Goal: Task Accomplishment & Management: Manage account settings

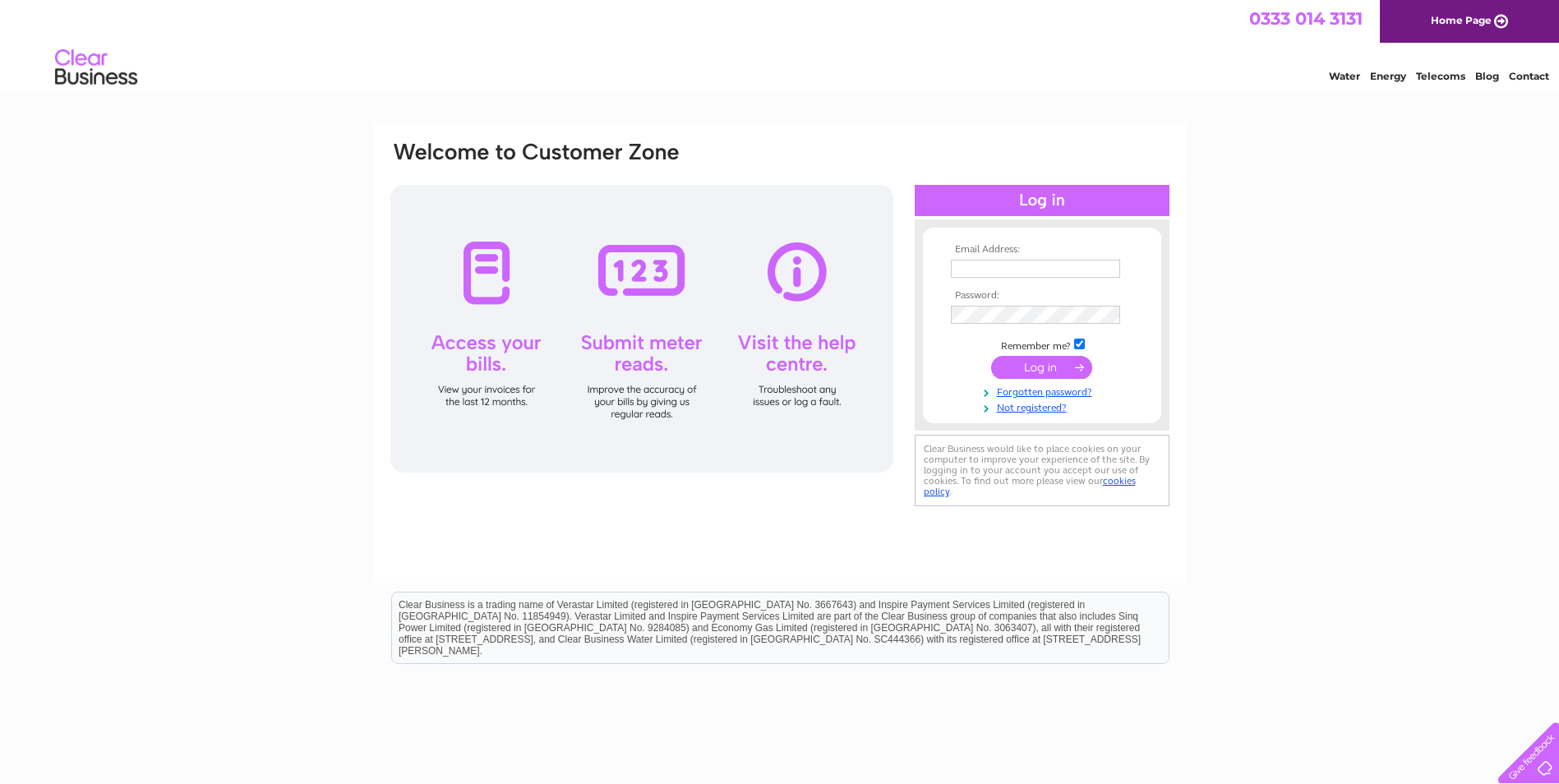
type input "Accounts@Performancetyres.net"
click at [1048, 371] on input "submit" at bounding box center [1041, 367] width 101 height 23
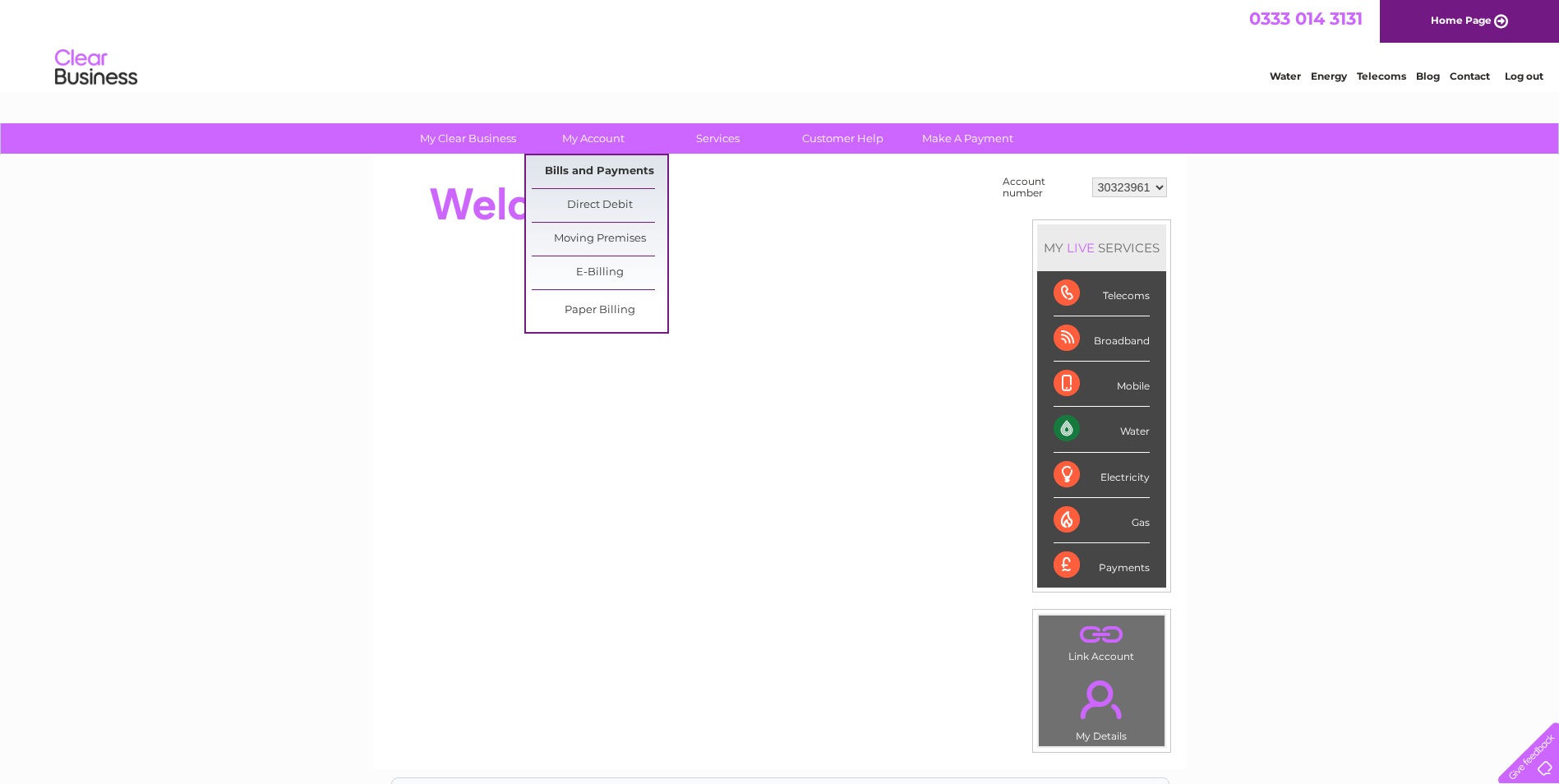
click at [599, 163] on link "Bills and Payments" at bounding box center [599, 171] width 136 height 32
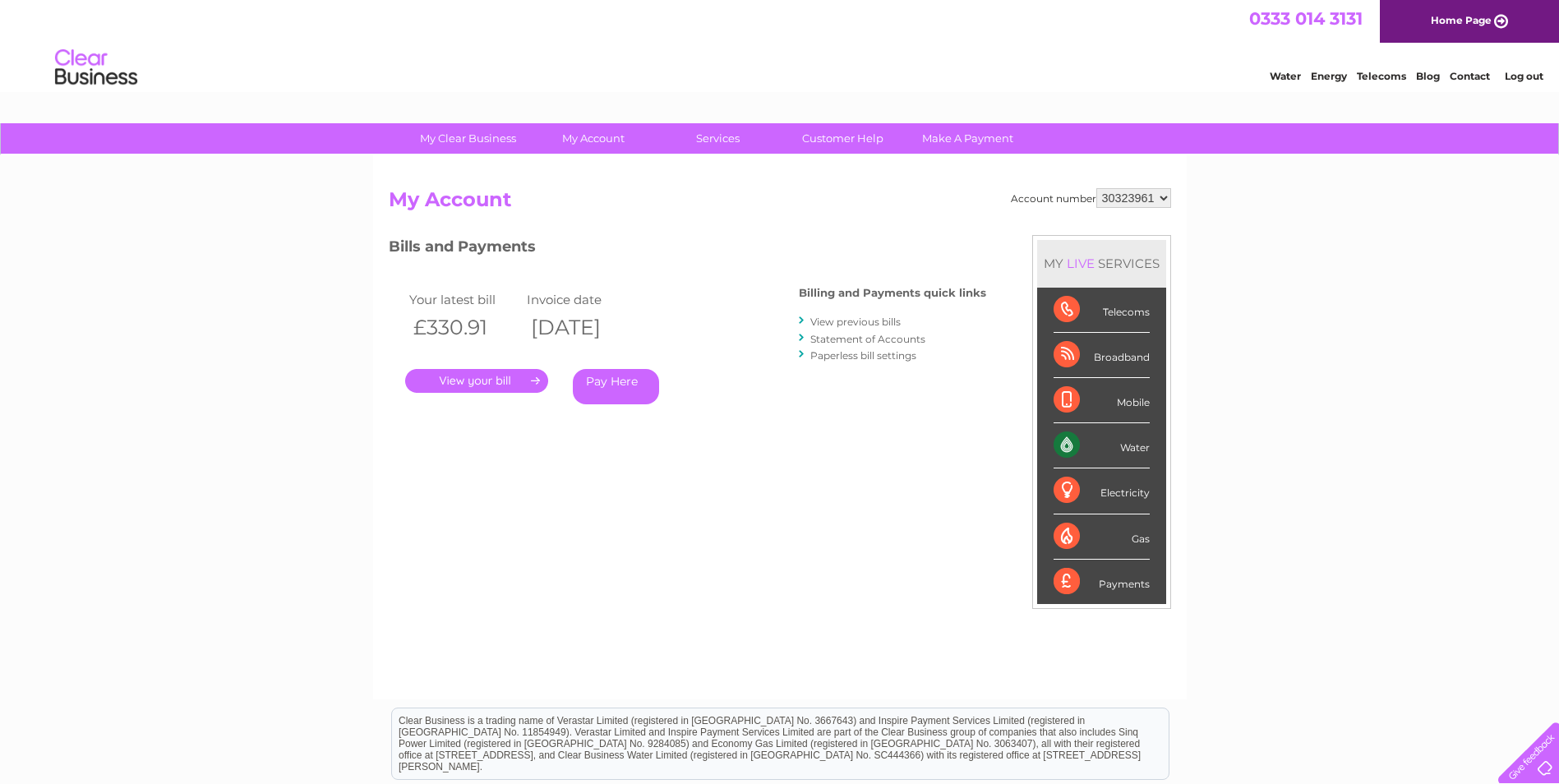
click at [490, 376] on link "." at bounding box center [476, 381] width 143 height 24
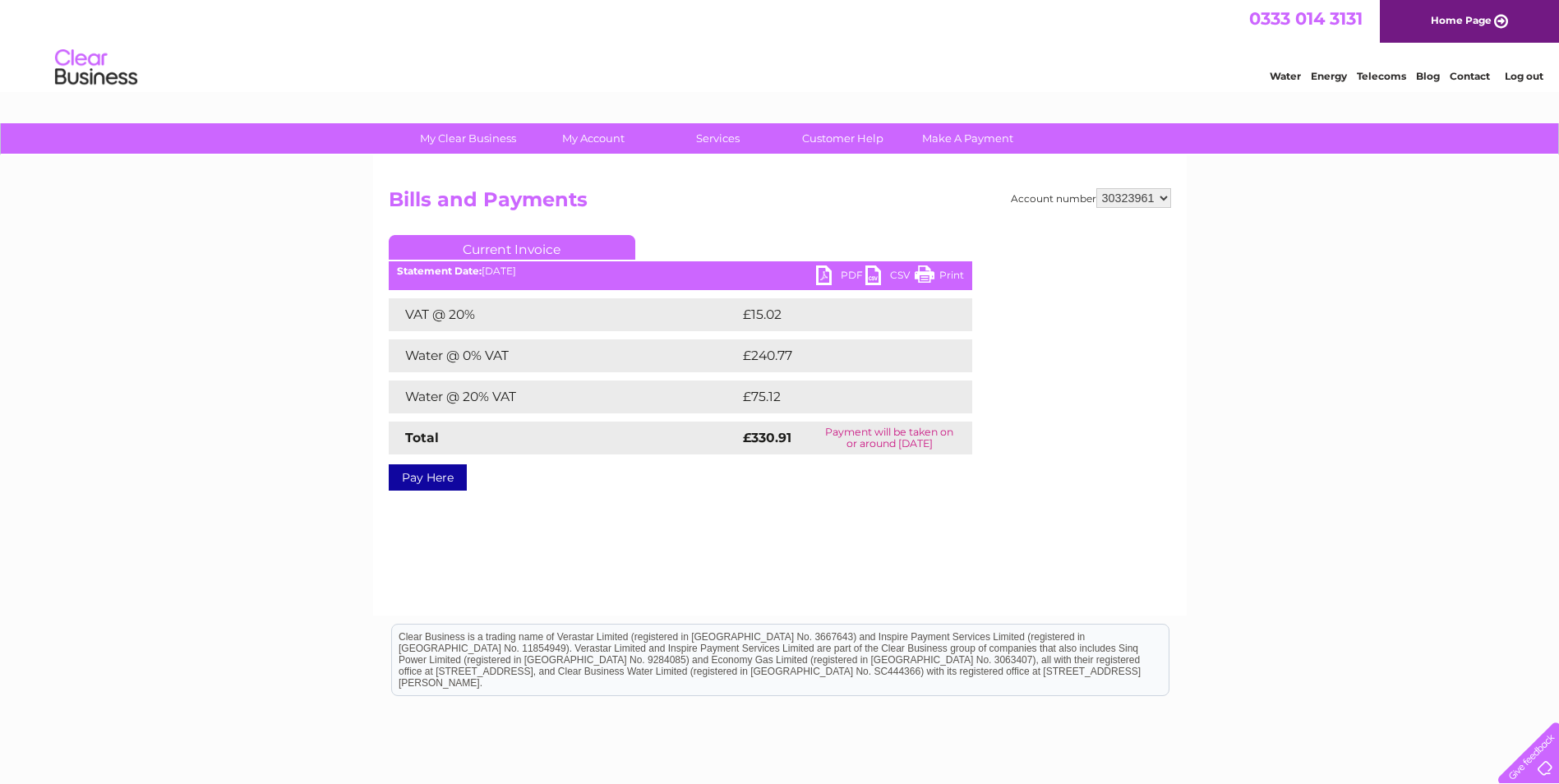
click at [828, 277] on link "PDF" at bounding box center [840, 277] width 49 height 24
